Goal: Find contact information: Find contact information

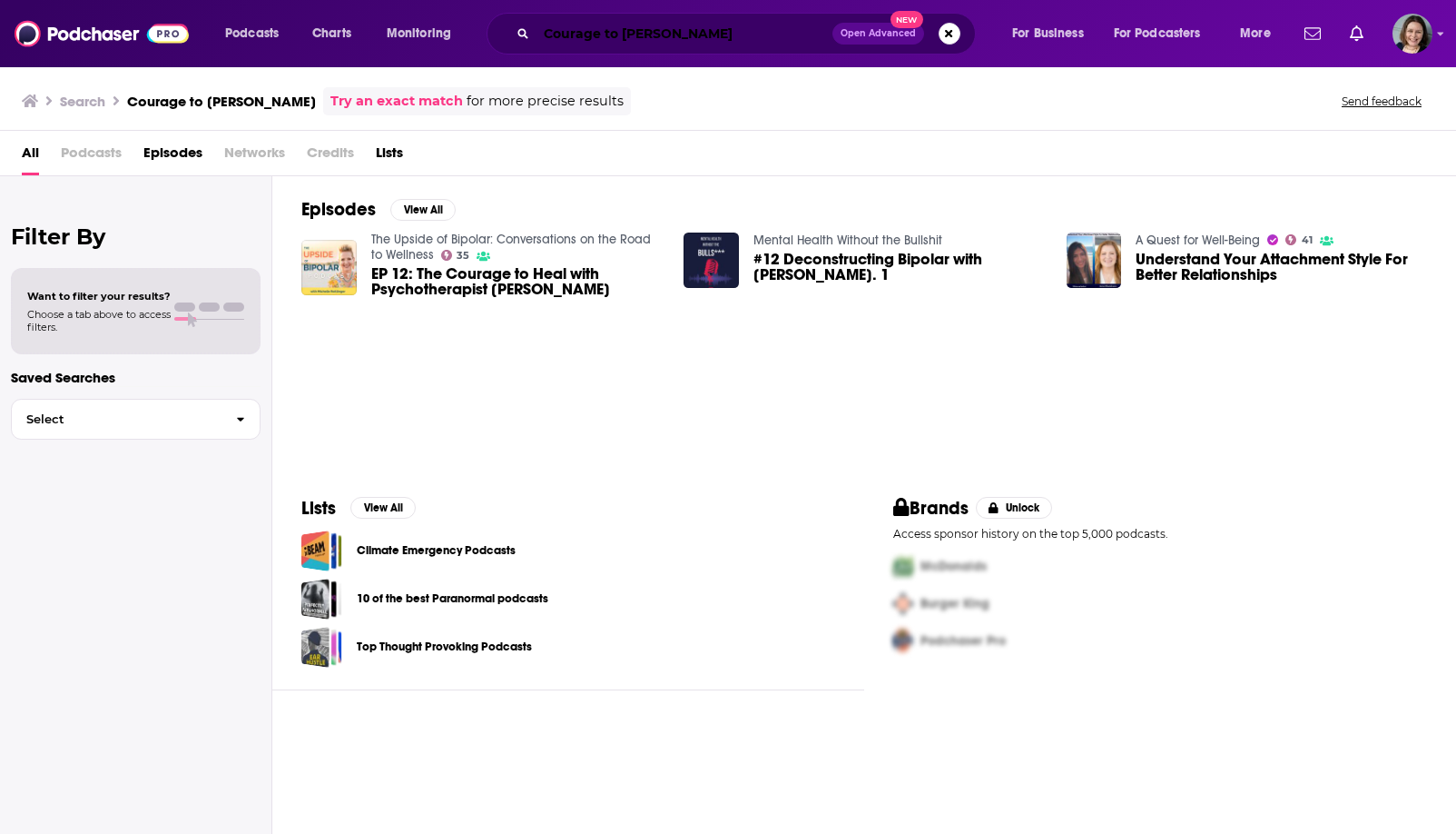
click at [636, 38] on input "Courage to [PERSON_NAME]" at bounding box center [684, 33] width 296 height 29
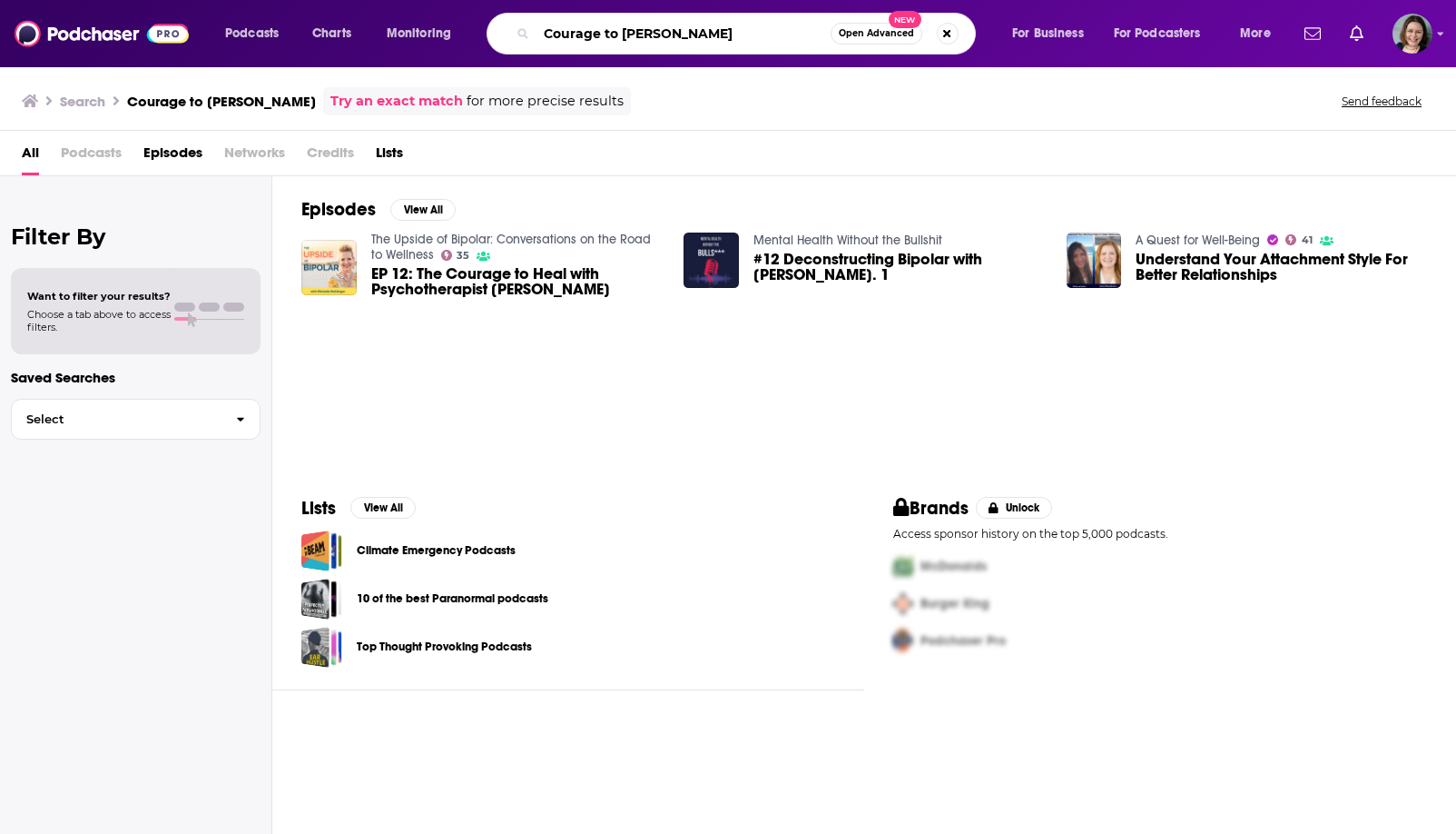
click at [636, 38] on input "Courage to [PERSON_NAME]" at bounding box center [683, 33] width 294 height 29
paste input "Let’s Talk Memoir"
type input "Let’s Talk Memoir"
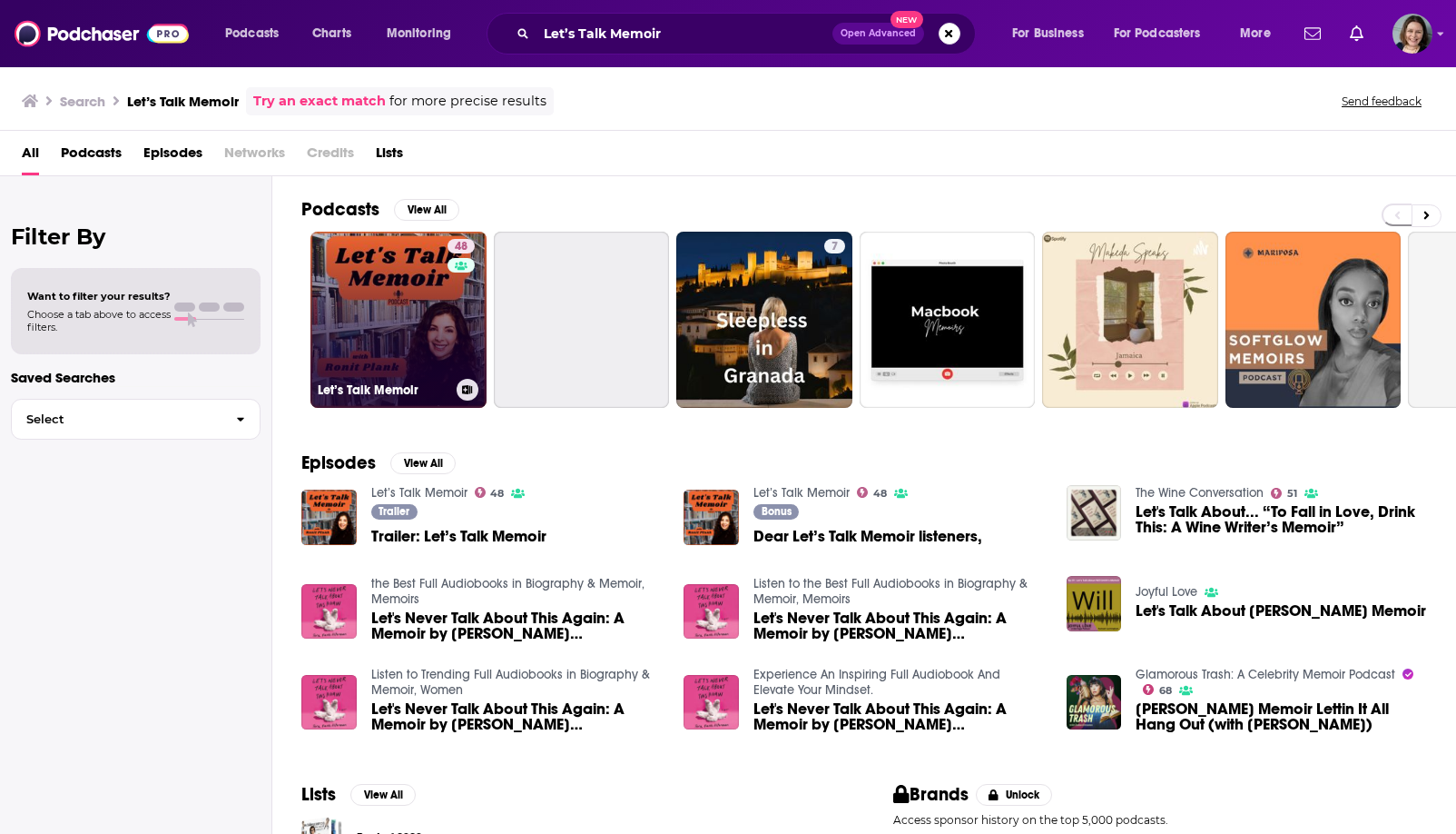
click at [378, 335] on link "48 Let’s Talk Memoir" at bounding box center [398, 320] width 176 height 176
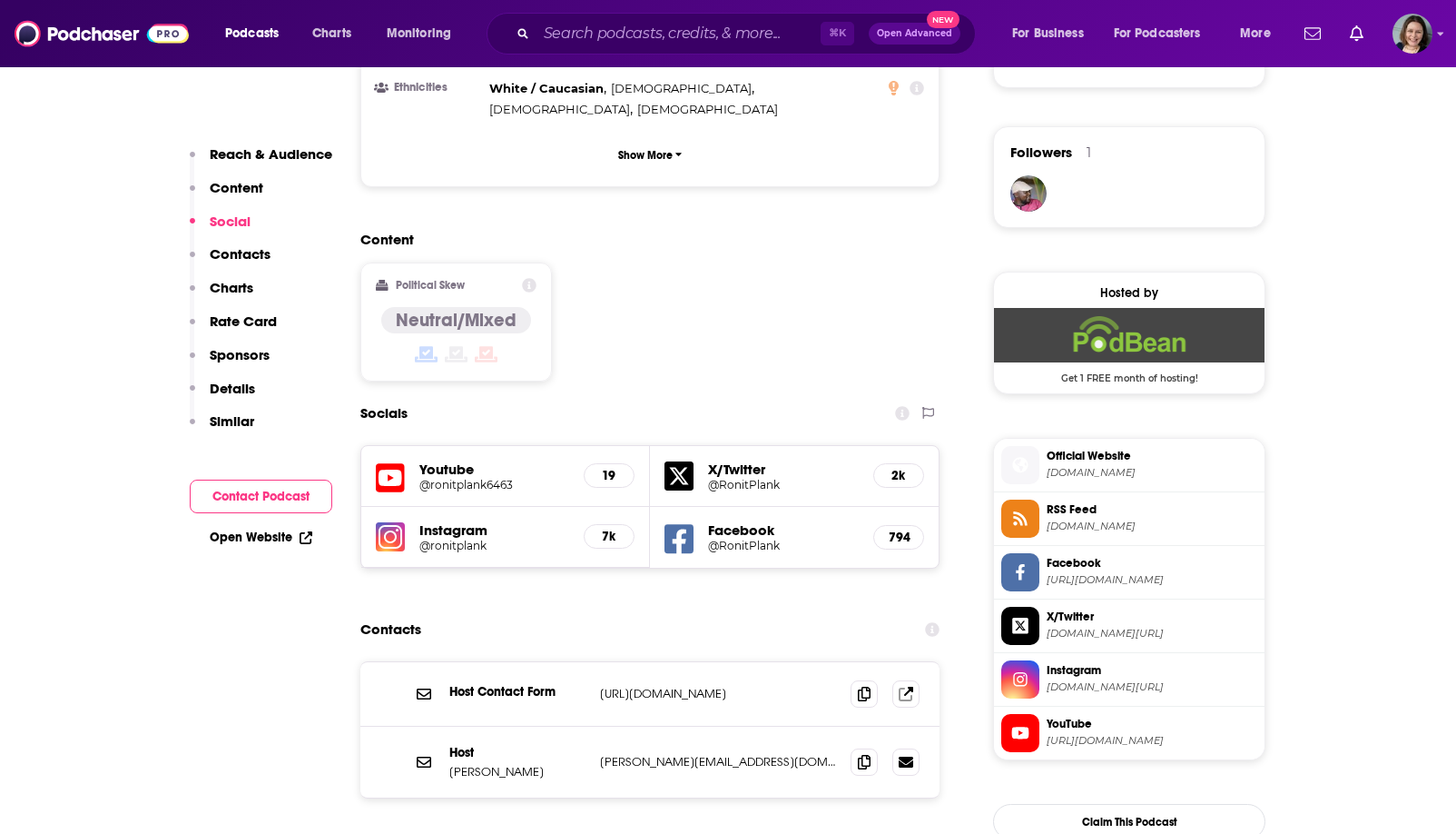
scroll to position [1371, 0]
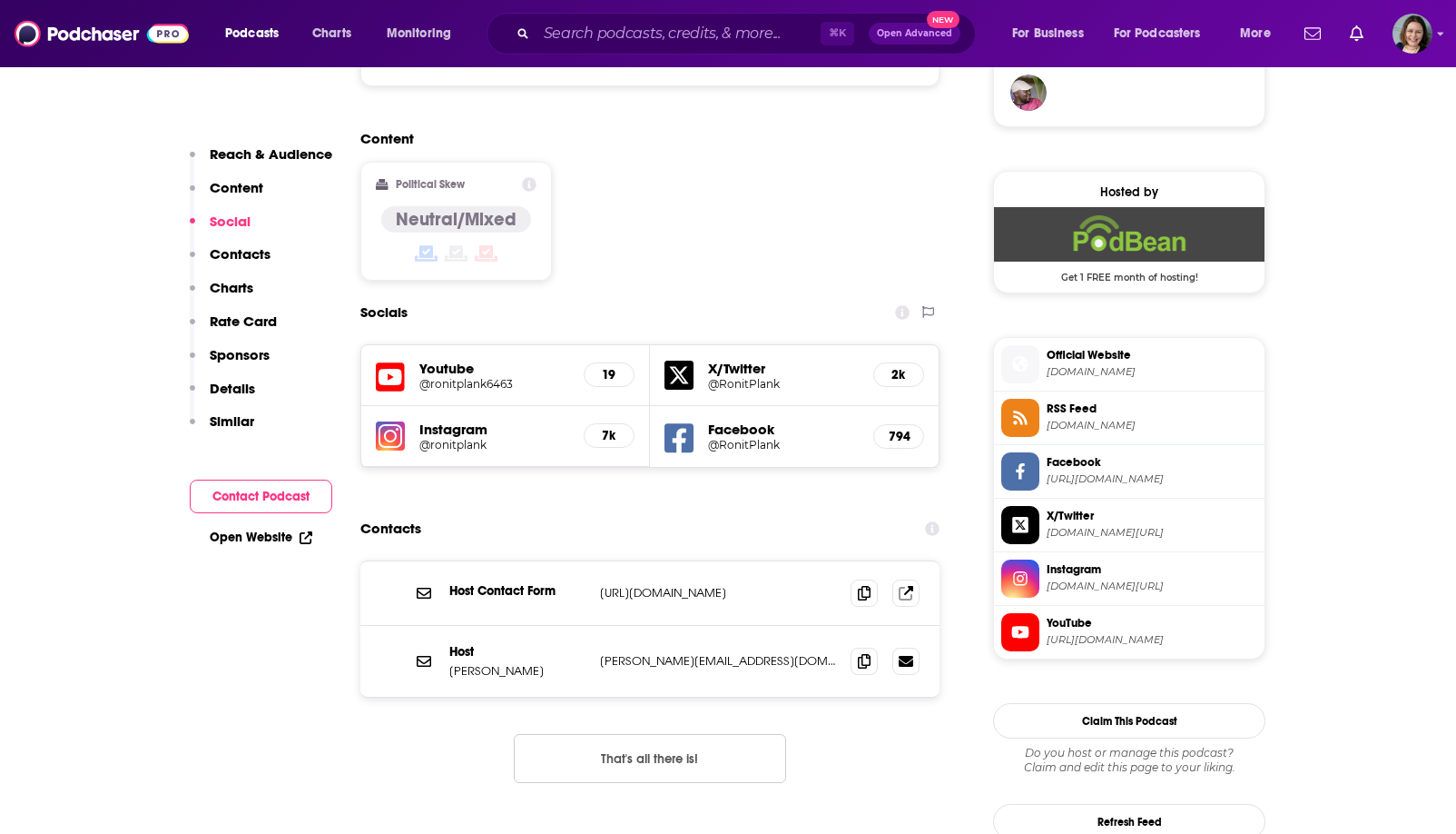
drag, startPoint x: 585, startPoint y: 523, endPoint x: 825, endPoint y: 524, distance: 240.0
click at [825, 561] on div "Host Contact Form [URL][DOMAIN_NAME] [URL][DOMAIN_NAME]" at bounding box center [650, 593] width 579 height 65
click at [862, 585] on icon at bounding box center [864, 593] width 13 height 15
click at [861, 653] on icon at bounding box center [864, 660] width 13 height 15
click at [758, 39] on input "Search podcasts, credits, & more..." at bounding box center [678, 33] width 284 height 29
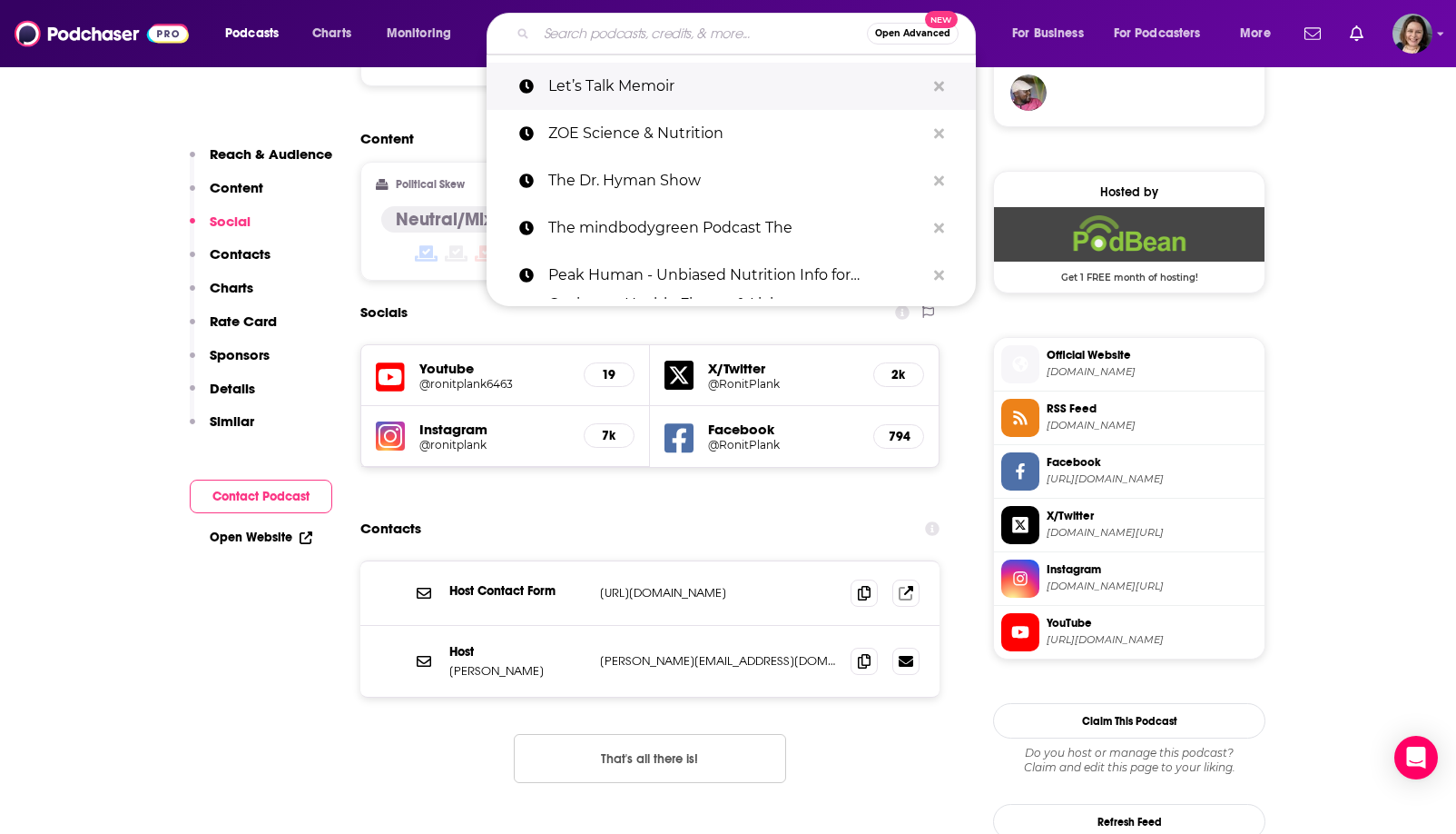
click at [946, 81] on button "Search podcasts, credits, & more..." at bounding box center [939, 87] width 28 height 34
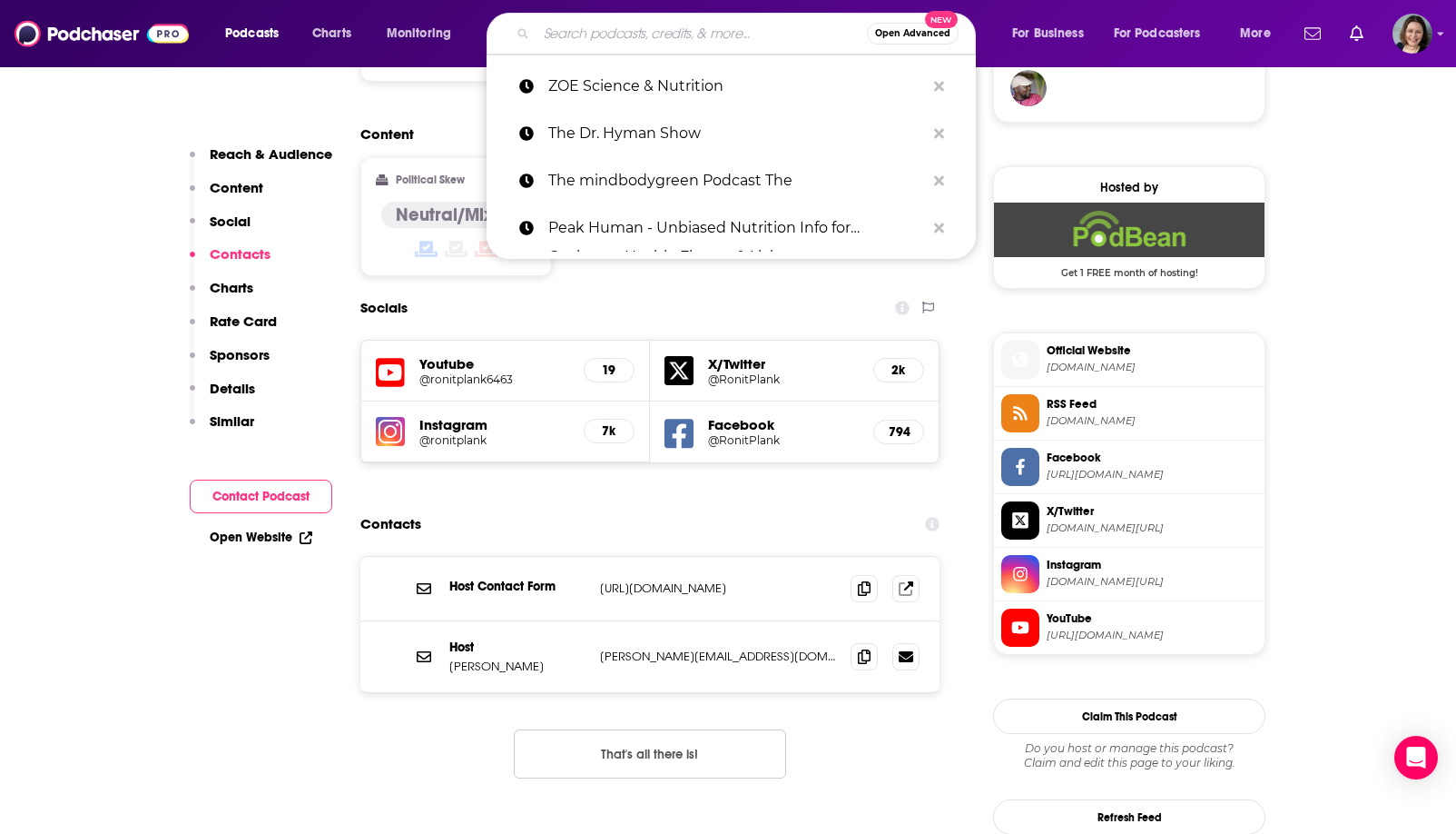
scroll to position [1369, 0]
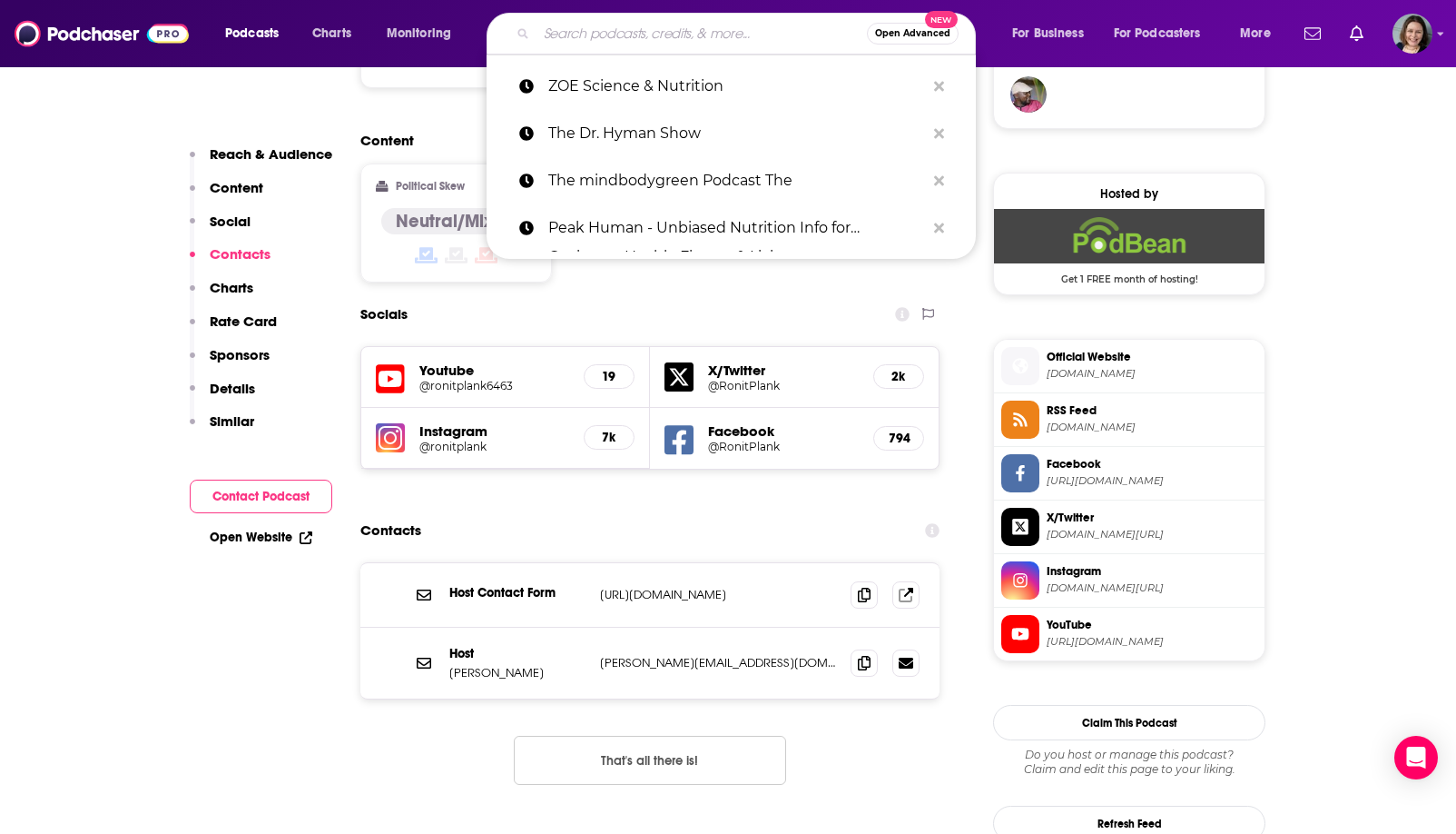
click at [554, 439] on h5 "@ronitplank" at bounding box center [494, 446] width 150 height 14
